Goal: Communication & Community: Answer question/provide support

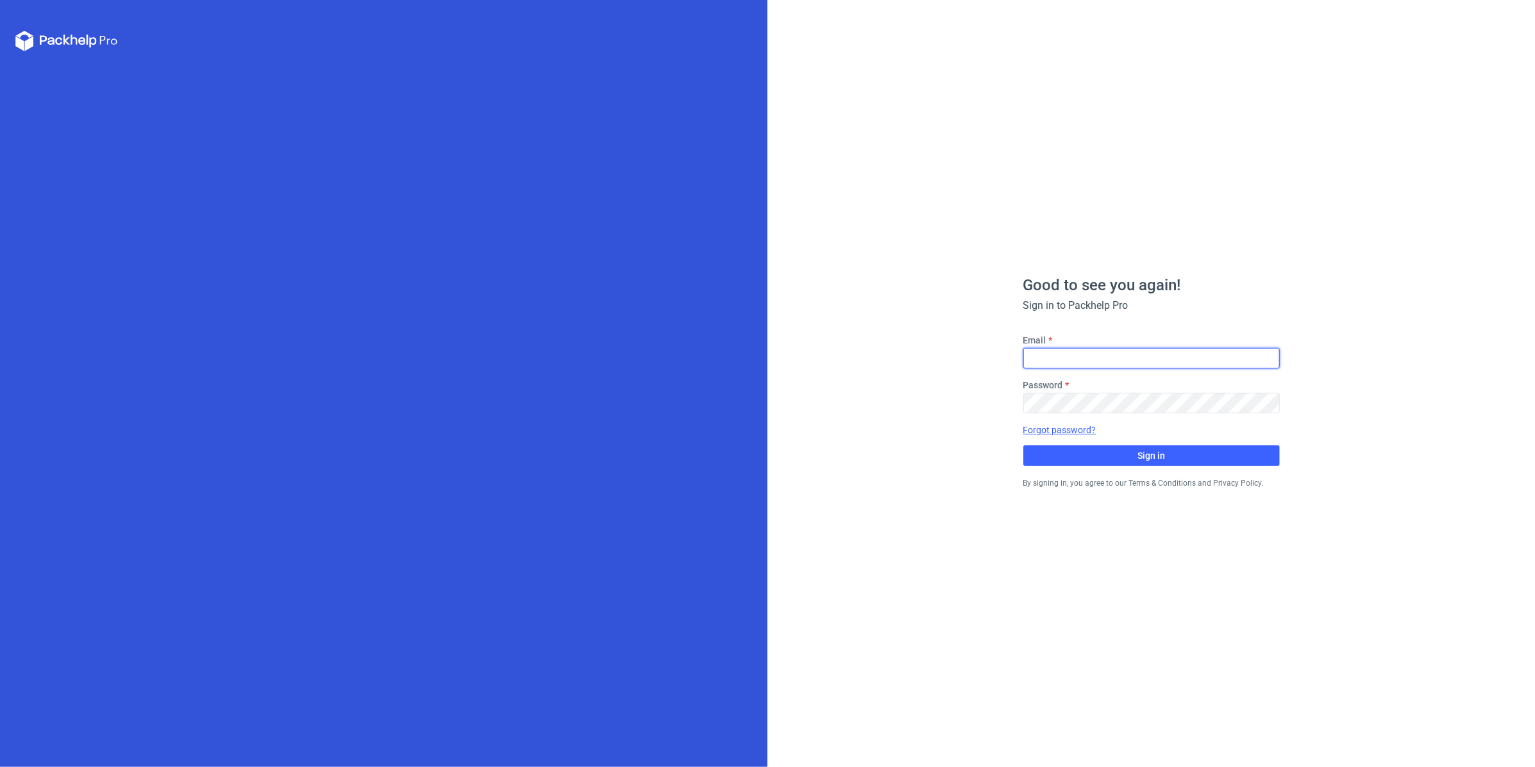
click at [1077, 367] on input "Email" at bounding box center [1151, 358] width 256 height 21
type input "[PERSON_NAME][EMAIL_ADDRESS][DOMAIN_NAME]"
click at [1023, 446] on button "Sign in" at bounding box center [1151, 456] width 256 height 21
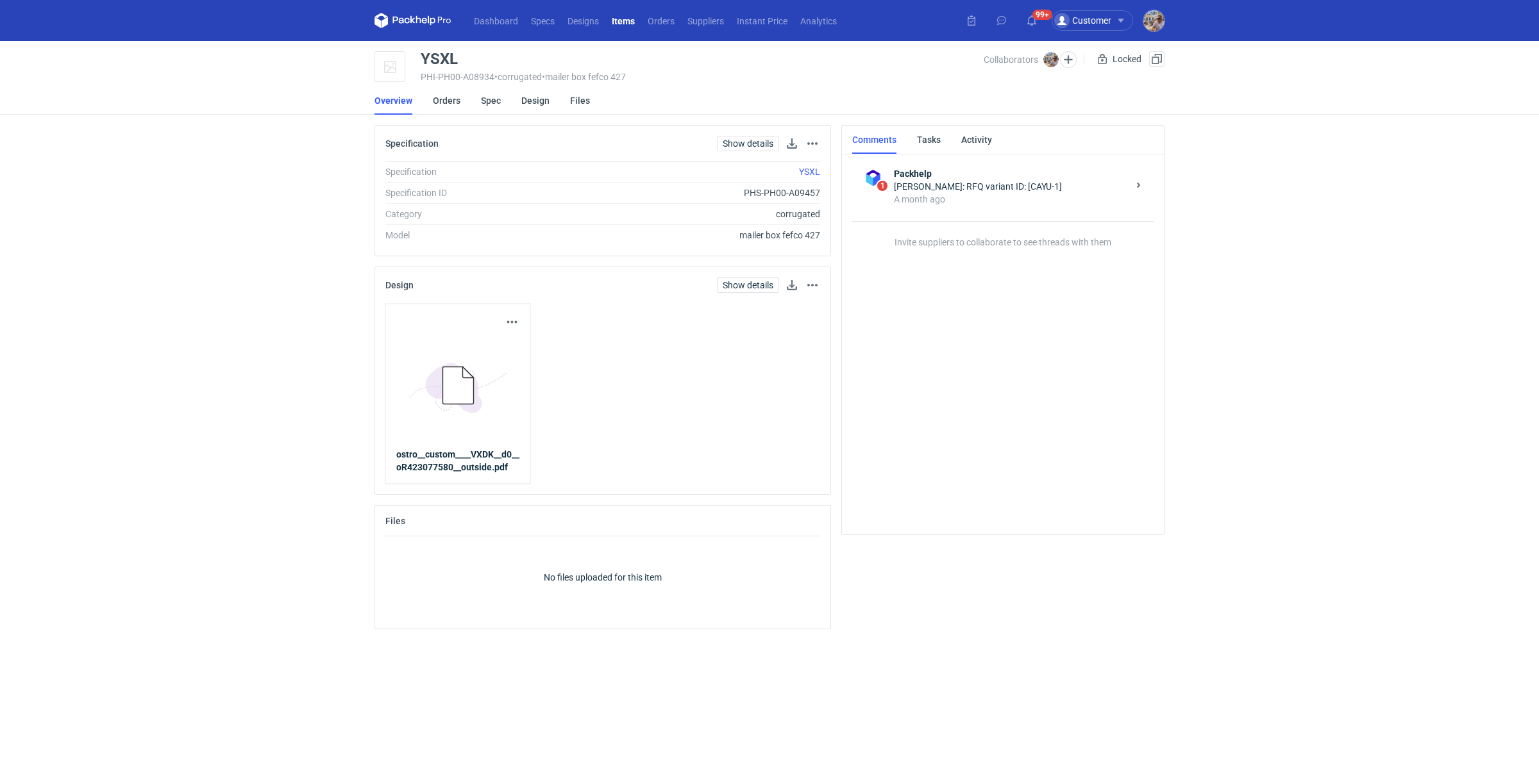
click at [429, 103] on li "Overview" at bounding box center [403, 101] width 58 height 28
click at [445, 101] on link "Orders" at bounding box center [447, 101] width 28 height 28
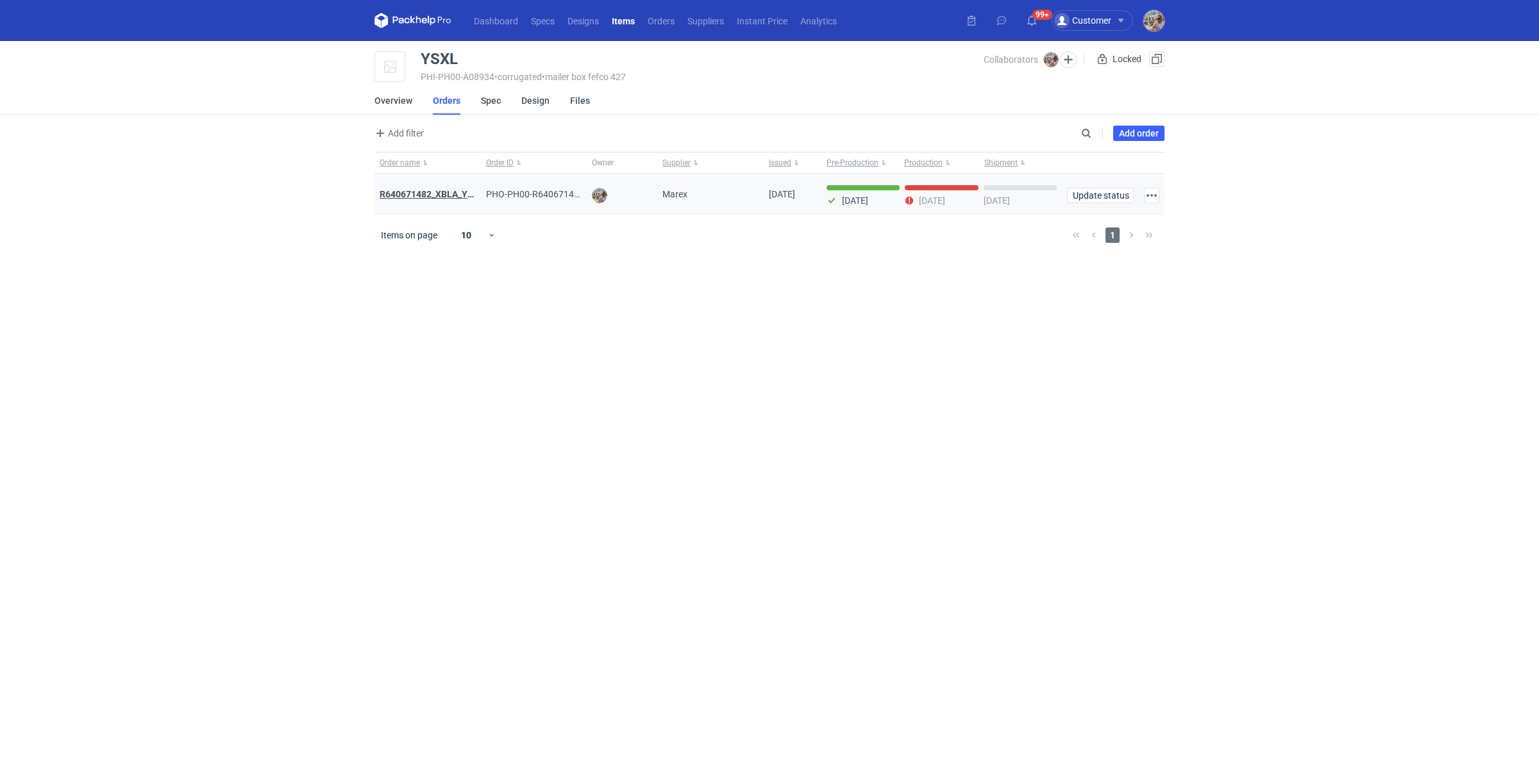
click at [426, 193] on strong "R640671482_XBLA_YSXL_LGDV_BUVN_WVLV" at bounding box center [473, 194] width 187 height 10
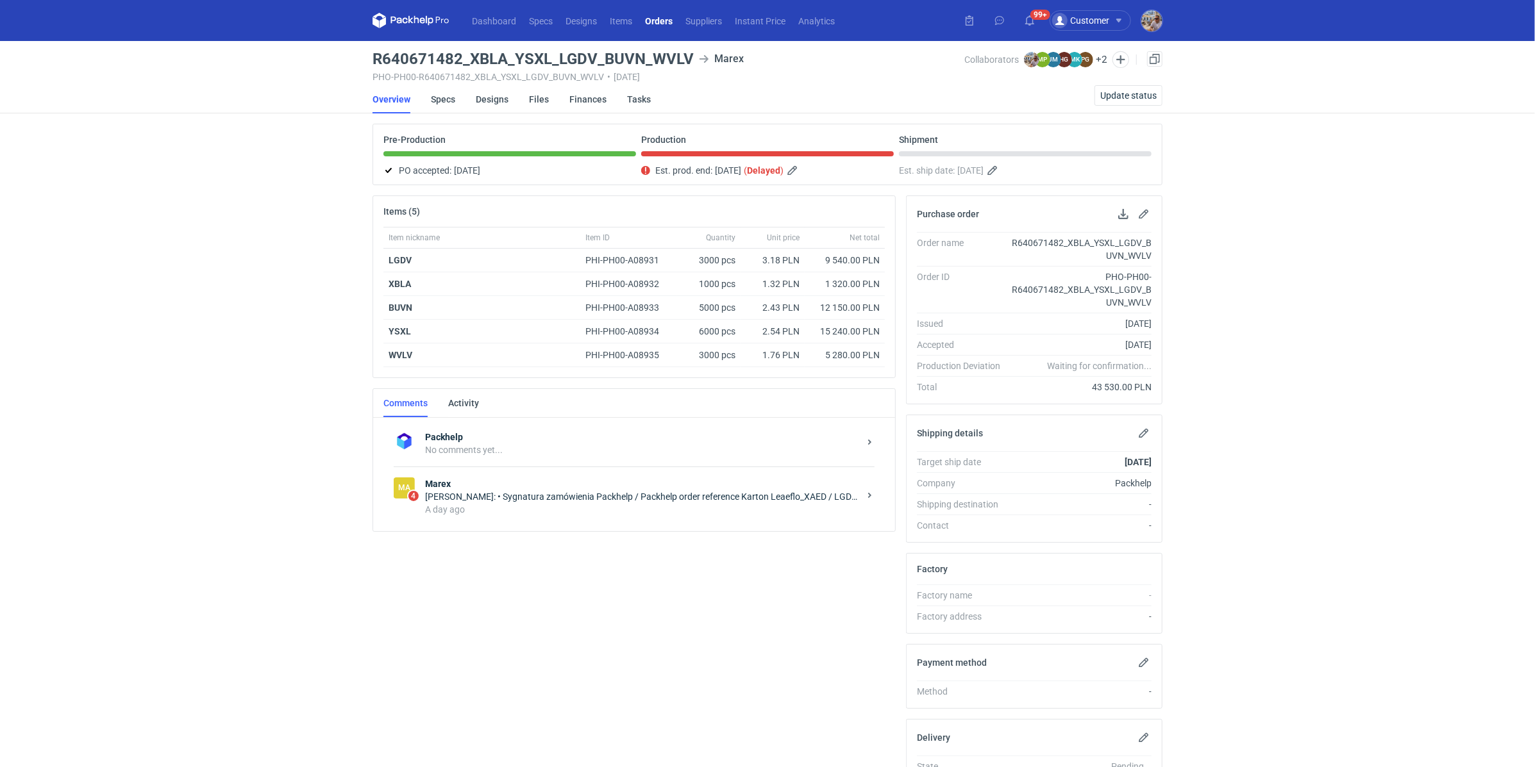
click at [610, 503] on div "A day ago" at bounding box center [642, 509] width 434 height 13
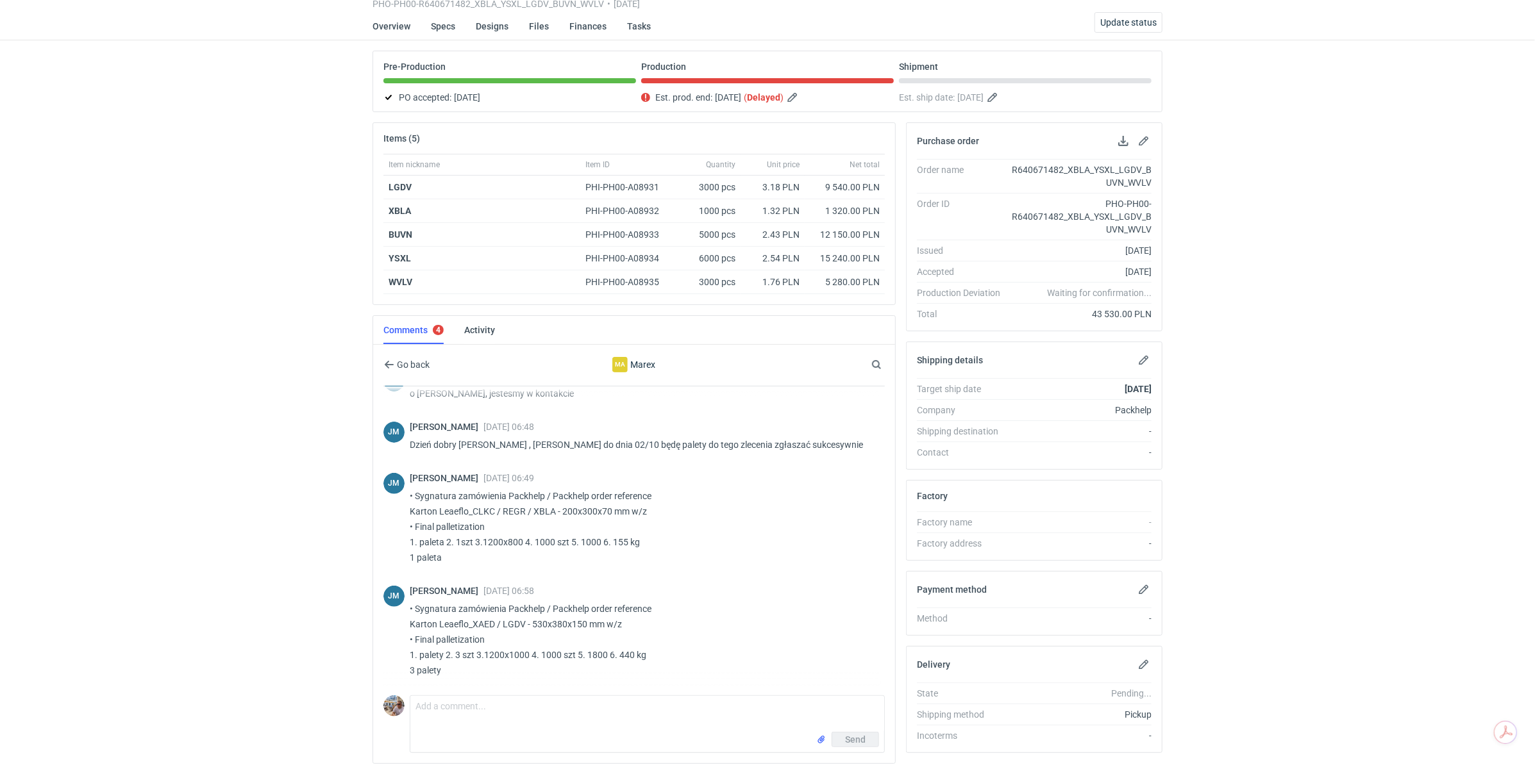
scroll to position [116, 0]
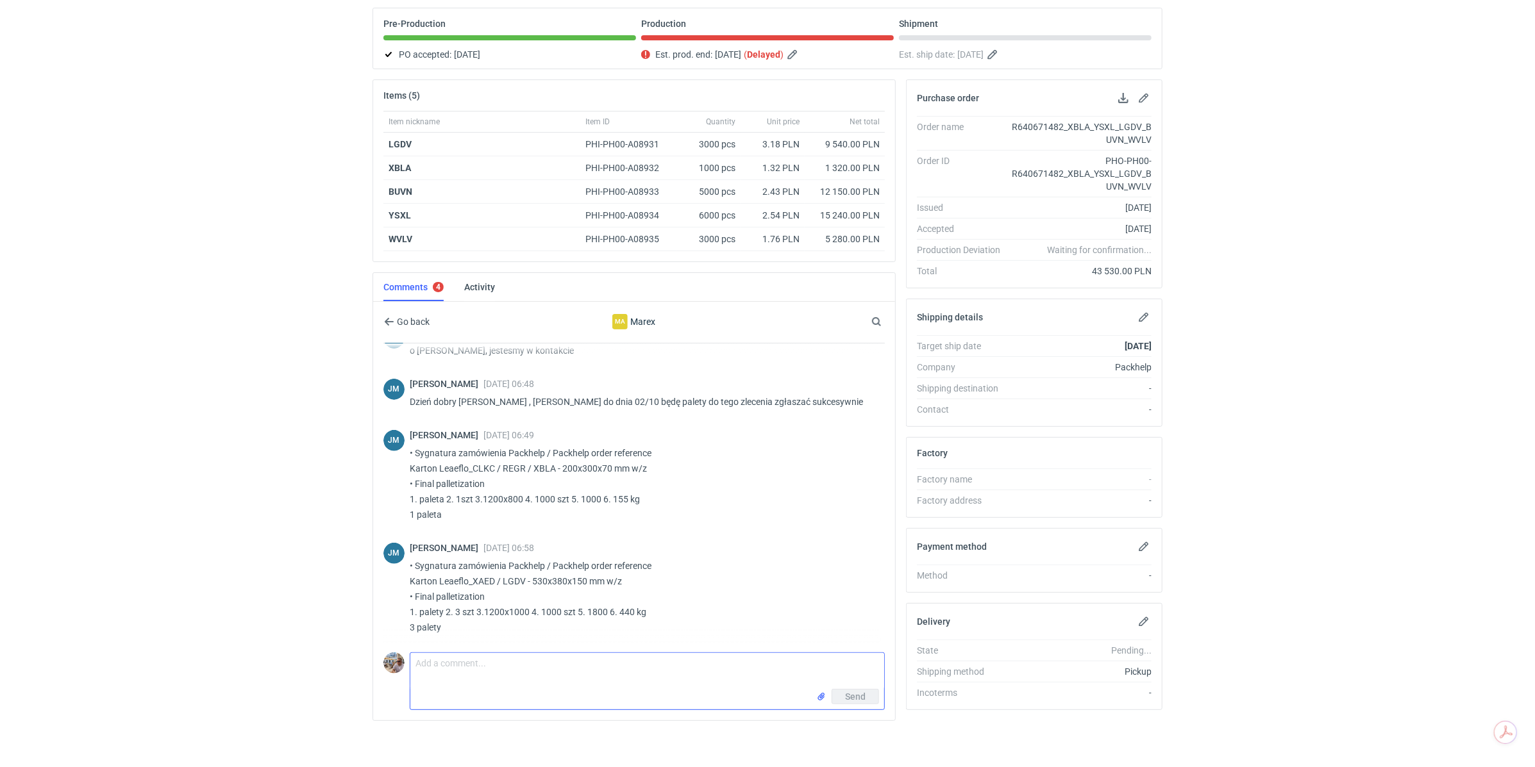
click at [473, 672] on textarea "Comment message" at bounding box center [647, 671] width 474 height 36
paste textarea "LGDV"
drag, startPoint x: 857, startPoint y: 666, endPoint x: 819, endPoint y: 665, distance: 38.5
click at [819, 665] on textarea "Pani [PERSON_NAME] [DATE] do końca dnia potrzebuję paletyzacji dla pozostałych …" at bounding box center [647, 671] width 474 height 36
paste textarea "YSXL"
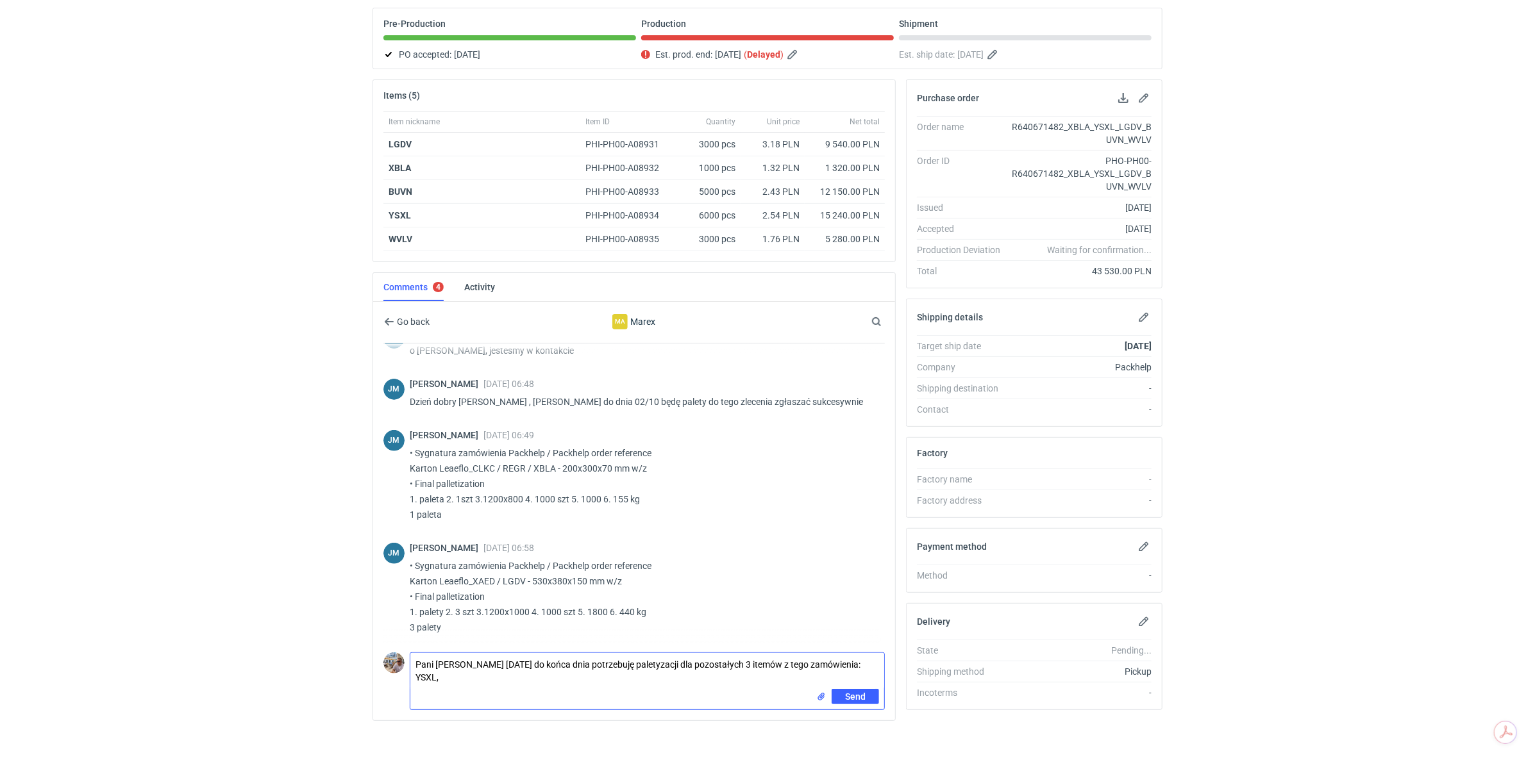
paste textarea "WVLV"
paste textarea "BUVN"
type textarea "Pani [PERSON_NAME] [DATE] do końca dnia potrzebuję paletyzacji dla pozostałych …"
click at [853, 693] on span "Send" at bounding box center [855, 696] width 21 height 9
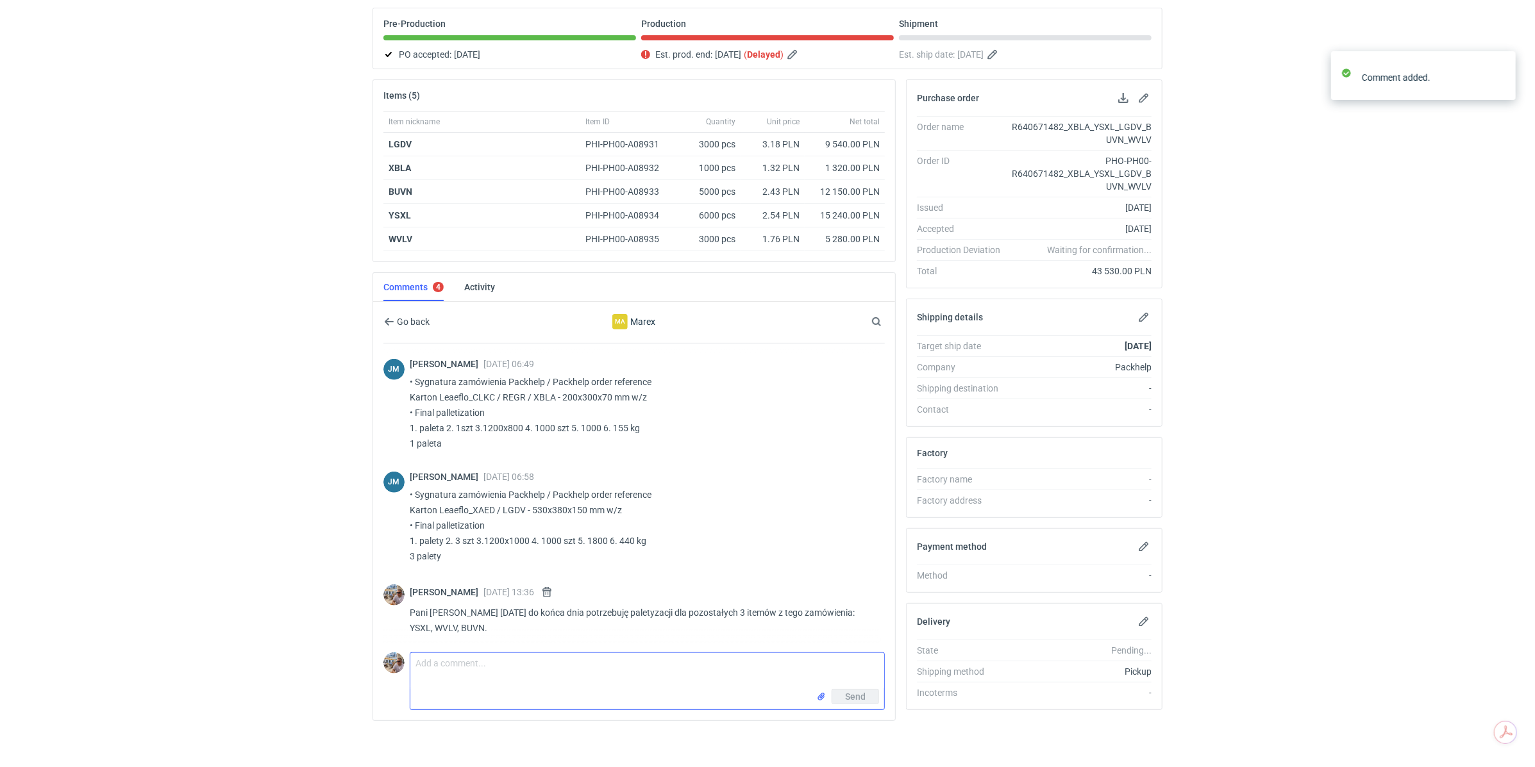
scroll to position [515, 0]
